Goal: Information Seeking & Learning: Check status

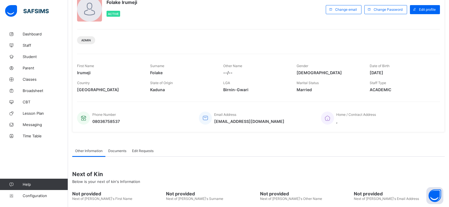
scroll to position [87, 0]
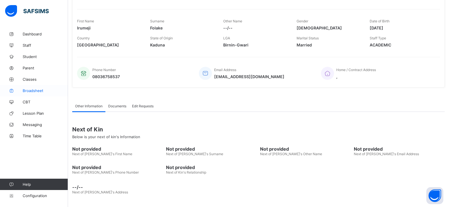
click at [36, 91] on span "Broadsheet" at bounding box center [45, 90] width 45 height 5
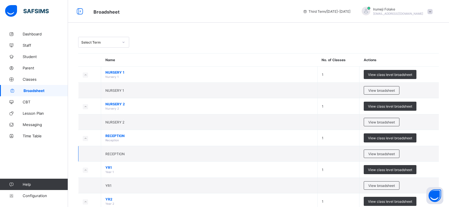
drag, startPoint x: 188, startPoint y: 130, endPoint x: 235, endPoint y: 153, distance: 52.4
click at [236, 153] on td "RECEPTION" at bounding box center [209, 154] width 216 height 16
click at [123, 42] on icon at bounding box center [123, 42] width 3 height 6
click at [188, 126] on td "NURSERY 2" at bounding box center [209, 122] width 216 height 16
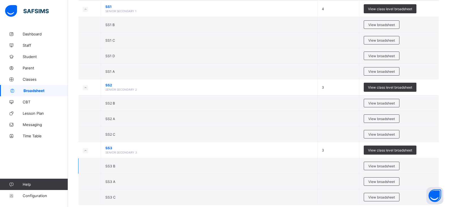
scroll to position [505, 0]
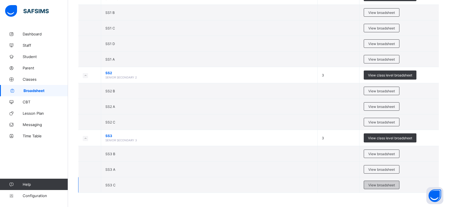
click at [389, 185] on span "View broadsheet" at bounding box center [381, 185] width 27 height 4
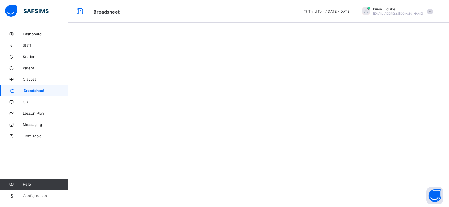
click at [389, 185] on div at bounding box center [258, 103] width 381 height 207
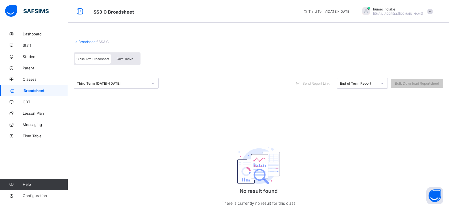
click at [153, 84] on icon at bounding box center [153, 83] width 2 height 1
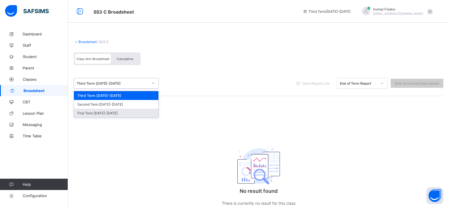
click at [110, 113] on div "First Term 2024-2025" at bounding box center [116, 113] width 84 height 9
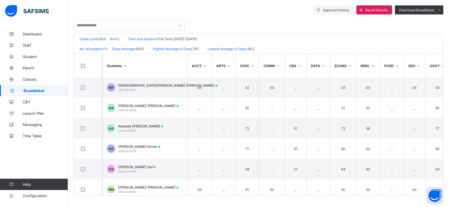
scroll to position [108, 0]
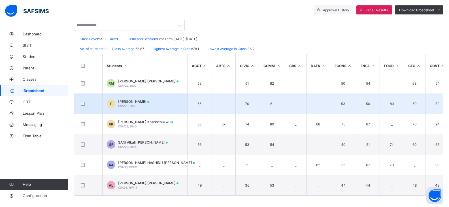
click at [159, 100] on td "F Fatima ALI CSA/23/3896" at bounding box center [144, 103] width 85 height 20
click at [0, 0] on div "Position /undefined Final Grade Total Score Final Average No. of Subjects No. i…" at bounding box center [0, 0] width 0 height 0
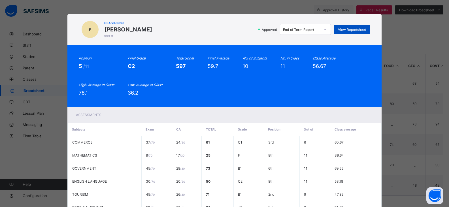
click at [349, 29] on span "View Reportsheet" at bounding box center [352, 29] width 28 height 4
